Goal: Information Seeking & Learning: Learn about a topic

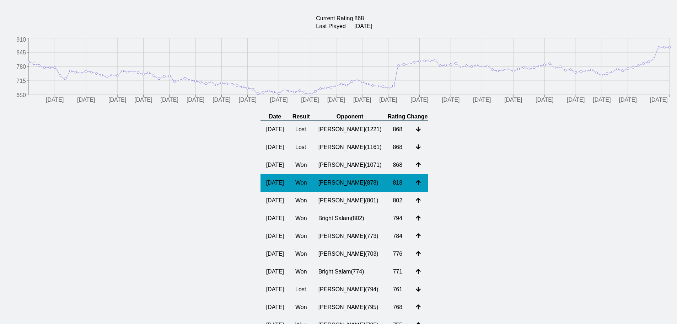
scroll to position [71, 0]
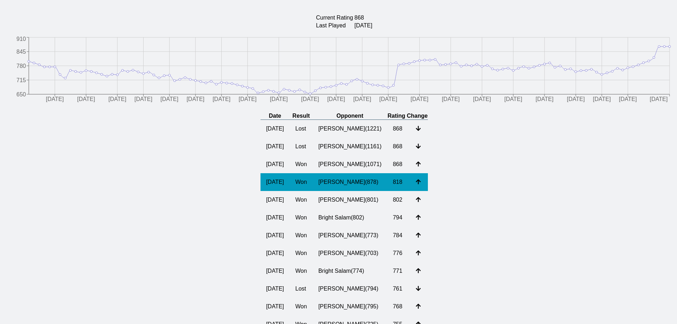
click at [362, 183] on td "[PERSON_NAME] ( 878 )" at bounding box center [350, 182] width 75 height 18
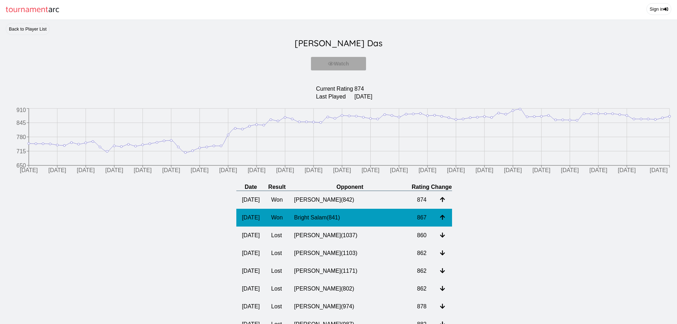
click at [364, 220] on td "Bright Salam ( 841 )" at bounding box center [349, 217] width 123 height 18
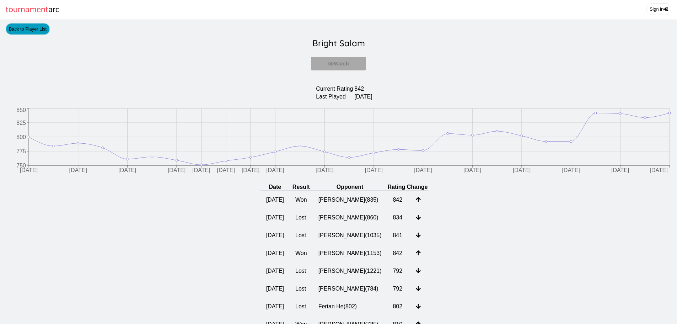
click at [40, 34] on link "Back to Player List" at bounding box center [28, 29] width 44 height 12
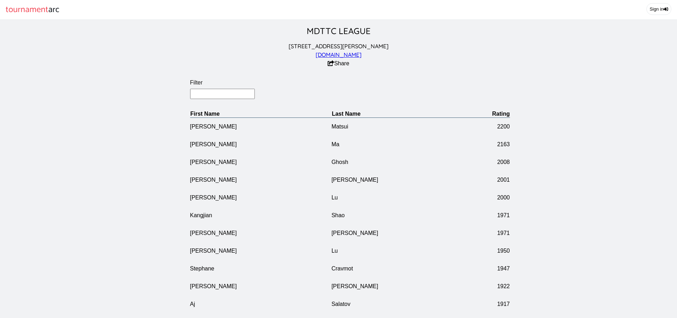
click at [229, 95] on input "Filter" at bounding box center [222, 94] width 65 height 10
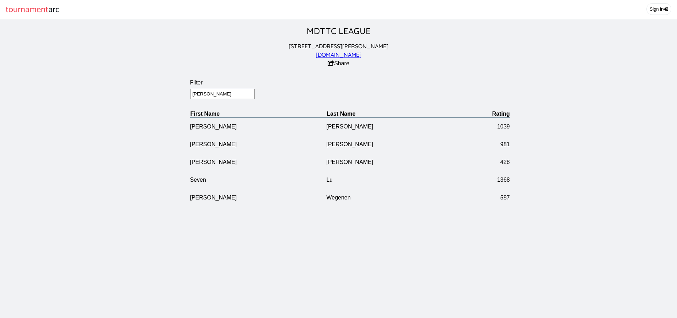
type input "[PERSON_NAME]"
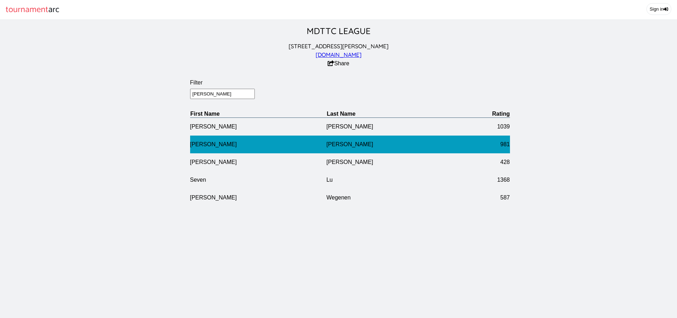
click at [365, 144] on td "[PERSON_NAME]" at bounding box center [394, 145] width 136 height 18
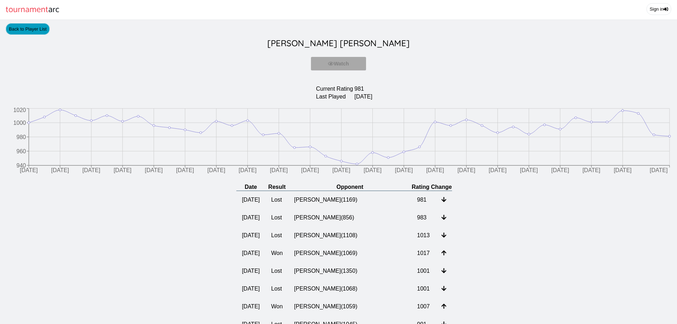
click at [41, 30] on link "Back to Player List" at bounding box center [28, 29] width 44 height 12
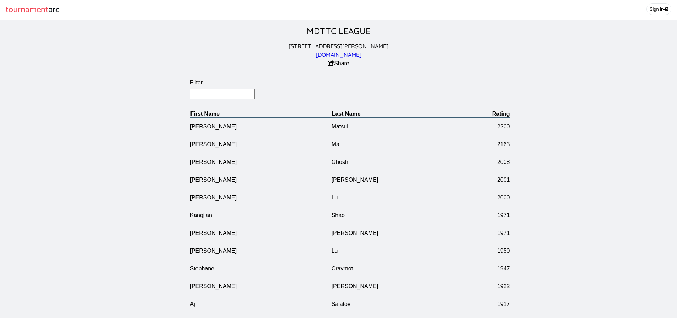
click at [230, 90] on input "Filter" at bounding box center [222, 94] width 65 height 10
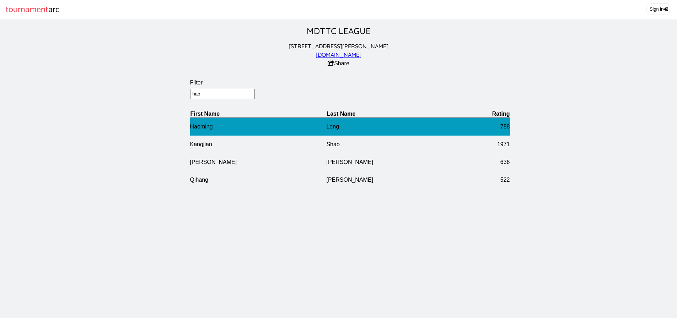
type input "hao"
click at [393, 132] on td "Leng" at bounding box center [394, 127] width 136 height 18
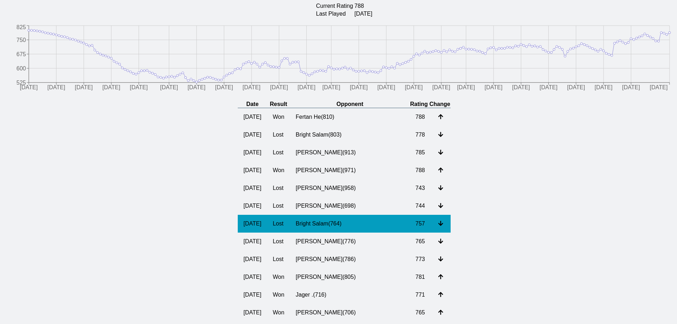
scroll to position [107, 0]
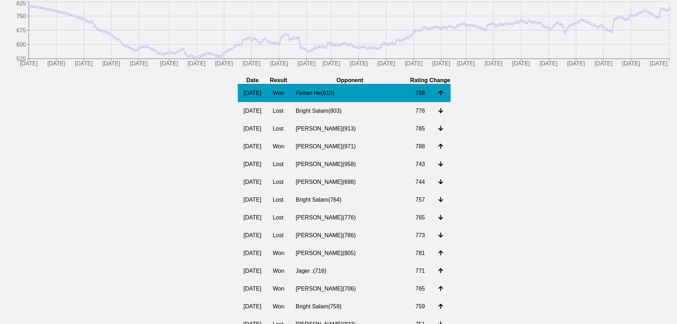
click at [334, 93] on td "Fertan He ( 810 )" at bounding box center [350, 93] width 120 height 18
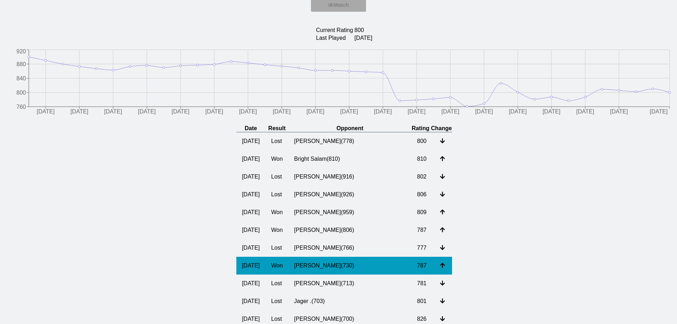
scroll to position [71, 0]
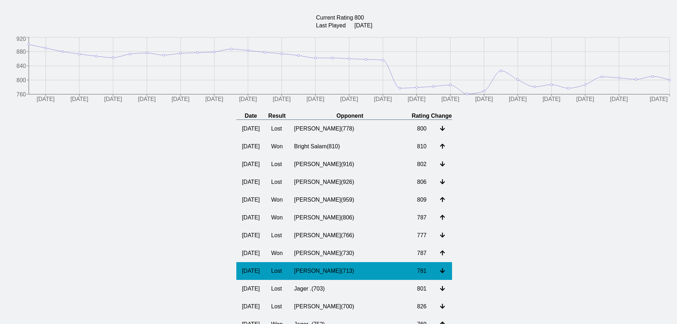
click at [381, 270] on td "[PERSON_NAME] ( 713 )" at bounding box center [349, 271] width 123 height 18
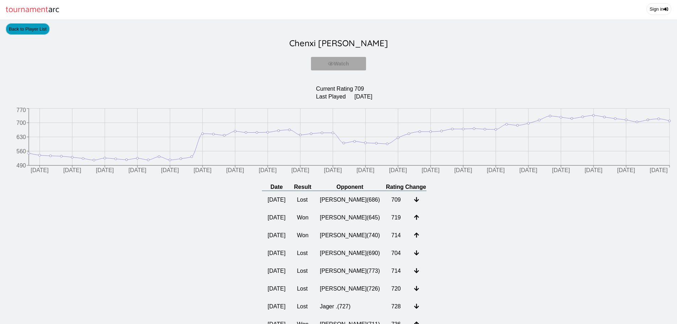
click at [32, 32] on link "Back to Player List" at bounding box center [28, 29] width 44 height 12
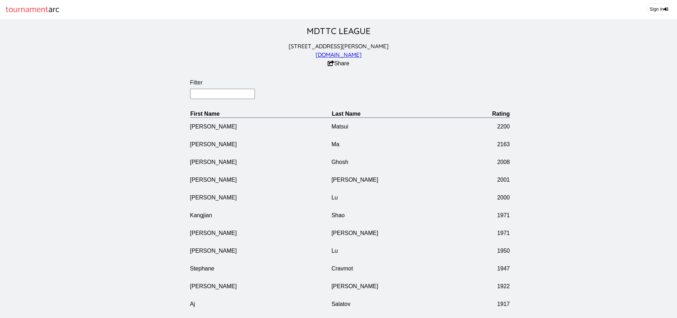
click at [208, 97] on input "Filter" at bounding box center [222, 94] width 65 height 10
type input "[PERSON_NAME]"
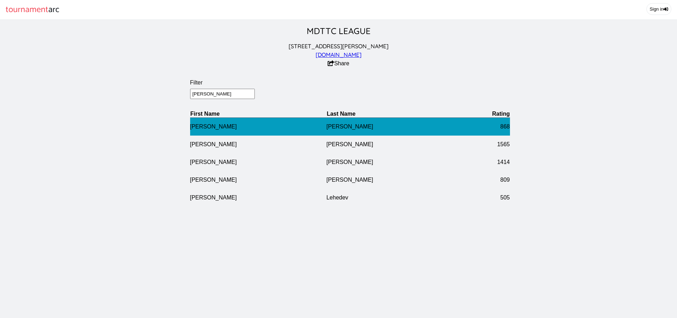
click at [332, 128] on td "[PERSON_NAME]" at bounding box center [394, 127] width 136 height 18
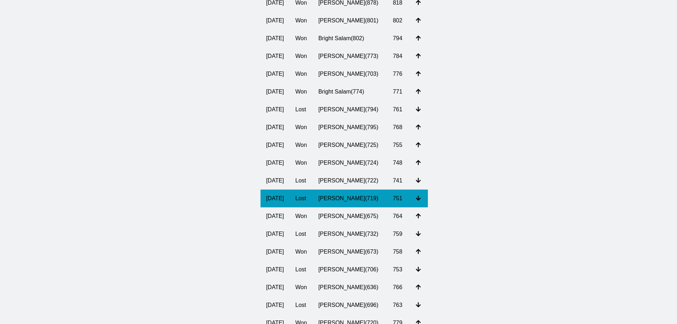
scroll to position [178, 0]
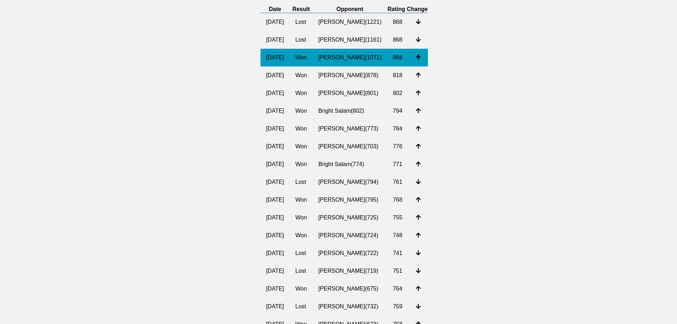
click at [350, 59] on td "[PERSON_NAME] ( 1071 )" at bounding box center [350, 58] width 75 height 18
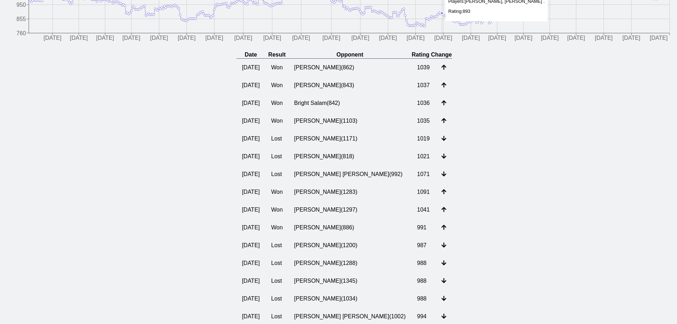
scroll to position [142, 0]
